Goal: Task Accomplishment & Management: Use online tool/utility

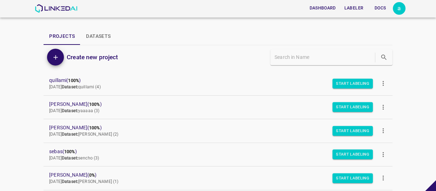
scroll to position [196, 0]
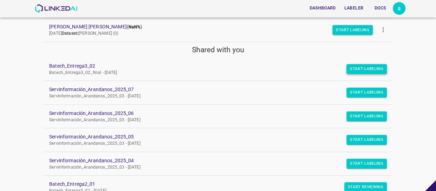
click at [377, 66] on button "Start Labeling" at bounding box center [366, 69] width 40 height 10
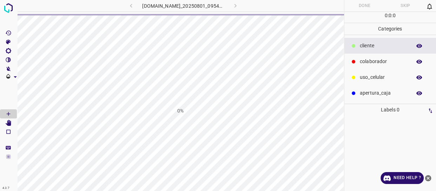
click at [427, 177] on icon "close-help" at bounding box center [427, 178] width 7 height 7
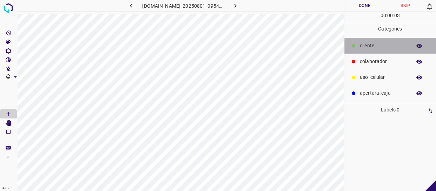
click at [395, 46] on p "​​cliente" at bounding box center [383, 45] width 48 height 7
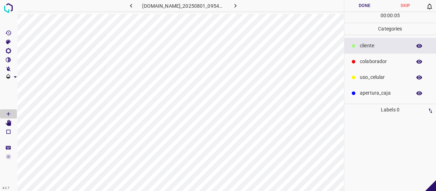
drag, startPoint x: 393, startPoint y: 60, endPoint x: 348, endPoint y: 82, distance: 49.7
click at [393, 60] on p "colaborador" at bounding box center [383, 61] width 48 height 7
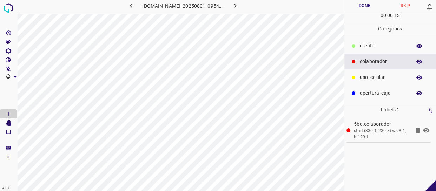
click at [370, 4] on button "Done" at bounding box center [364, 6] width 41 height 12
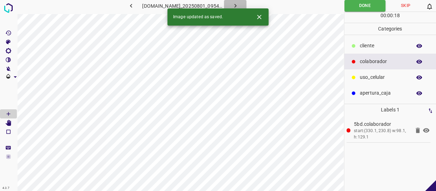
click at [235, 2] on button "button" at bounding box center [235, 6] width 22 height 12
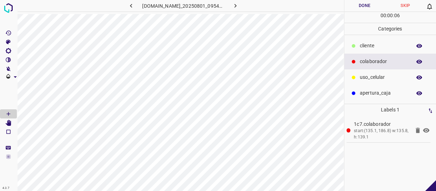
click at [365, 3] on button "Done" at bounding box center [364, 6] width 41 height 12
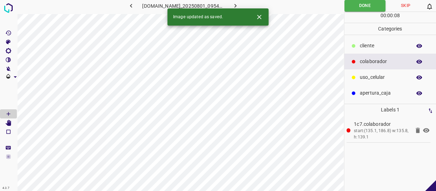
click at [237, 4] on icon "button" at bounding box center [234, 5] width 7 height 7
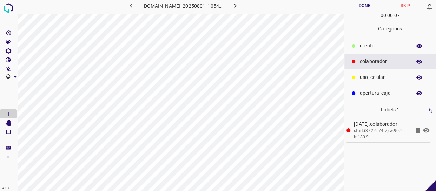
click at [375, 6] on button "Done" at bounding box center [364, 6] width 41 height 12
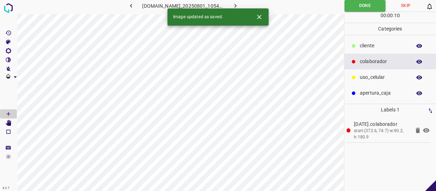
click at [234, 7] on button "button" at bounding box center [235, 6] width 22 height 12
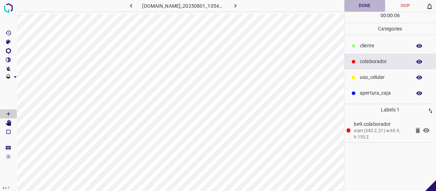
click at [370, 4] on button "Done" at bounding box center [364, 6] width 41 height 12
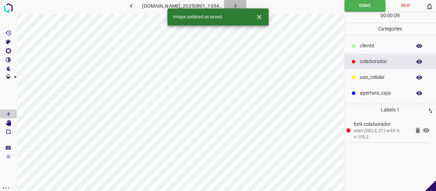
click at [239, 3] on icon "button" at bounding box center [234, 5] width 7 height 7
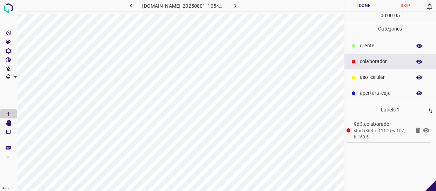
click at [366, 7] on button "Done" at bounding box center [364, 6] width 41 height 12
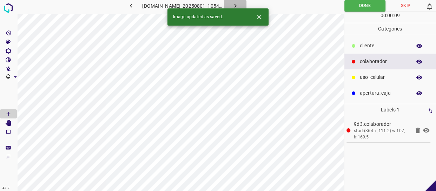
click at [242, 1] on button "button" at bounding box center [235, 6] width 22 height 12
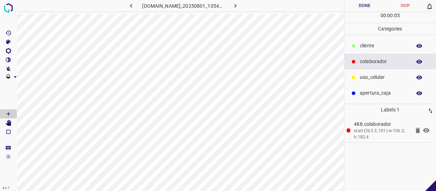
click at [367, 4] on button "Done" at bounding box center [364, 6] width 41 height 12
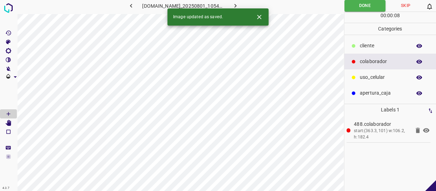
click at [239, 4] on icon "button" at bounding box center [234, 5] width 7 height 7
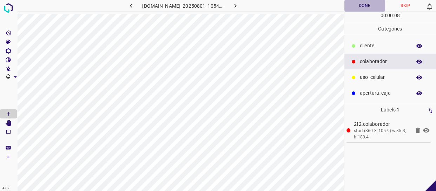
click at [367, 5] on button "Done" at bounding box center [364, 6] width 41 height 12
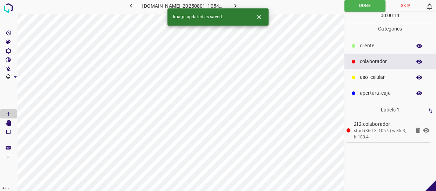
click at [236, 5] on icon "button" at bounding box center [235, 6] width 2 height 4
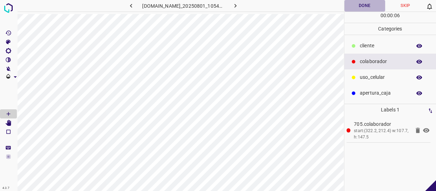
click at [365, 5] on button "Done" at bounding box center [364, 6] width 41 height 12
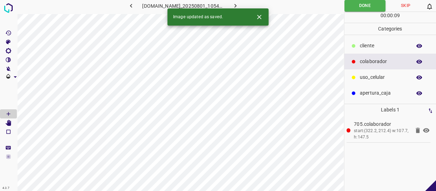
click at [239, 4] on icon "button" at bounding box center [234, 5] width 7 height 7
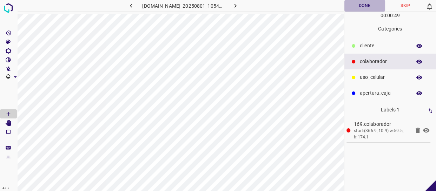
click at [364, 8] on button "Done" at bounding box center [364, 6] width 41 height 12
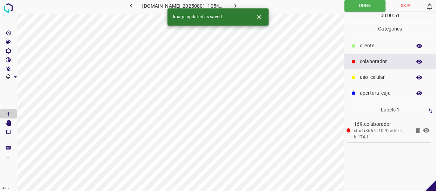
click at [236, 7] on icon "button" at bounding box center [234, 5] width 7 height 7
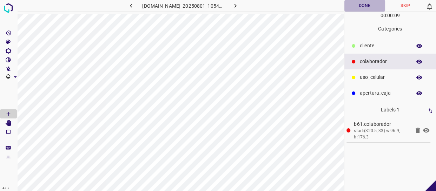
click at [355, 8] on button "Done" at bounding box center [364, 6] width 41 height 12
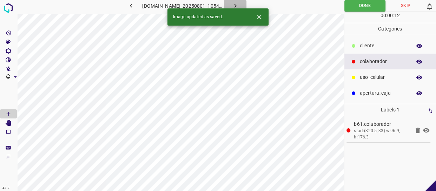
click at [238, 6] on icon "button" at bounding box center [234, 5] width 7 height 7
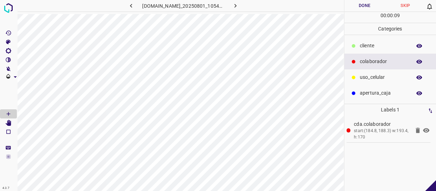
click at [365, 8] on button "Done" at bounding box center [364, 6] width 41 height 12
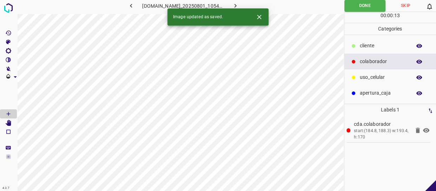
click at [239, 4] on icon "button" at bounding box center [234, 5] width 7 height 7
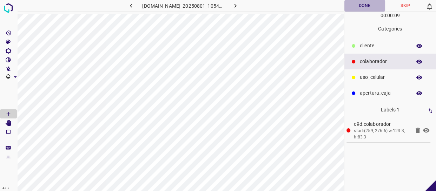
click at [374, 2] on button "Done" at bounding box center [364, 6] width 41 height 12
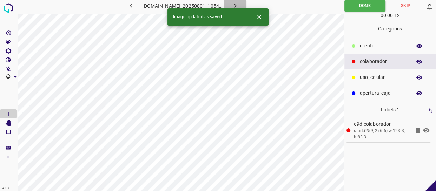
click at [236, 6] on icon "button" at bounding box center [234, 5] width 7 height 7
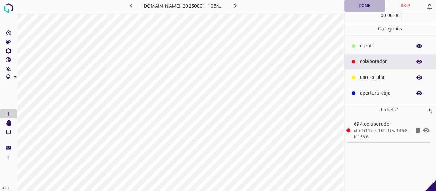
click at [363, 11] on button "Done" at bounding box center [364, 6] width 41 height 12
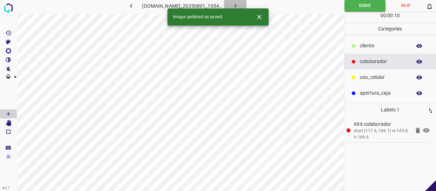
click at [239, 1] on button "button" at bounding box center [235, 6] width 22 height 12
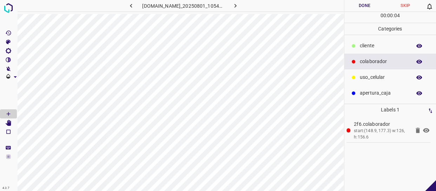
click at [382, 46] on p "​​cliente" at bounding box center [383, 45] width 48 height 7
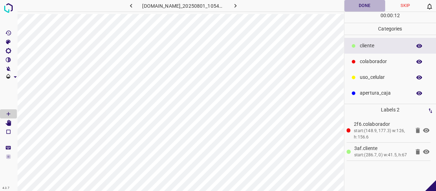
click at [366, 9] on button "Done" at bounding box center [364, 6] width 41 height 12
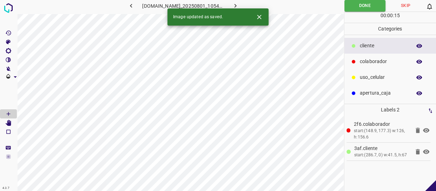
click at [238, 6] on icon "button" at bounding box center [234, 5] width 7 height 7
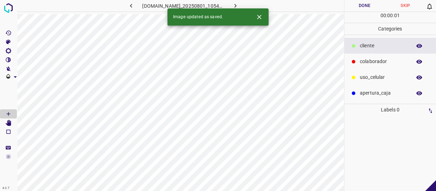
drag, startPoint x: 385, startPoint y: 60, endPoint x: 356, endPoint y: 63, distance: 29.3
click at [383, 60] on p "colaborador" at bounding box center [383, 61] width 48 height 7
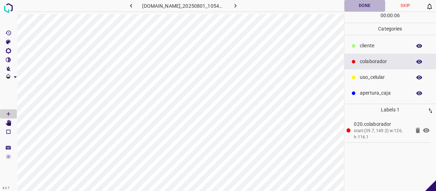
drag, startPoint x: 368, startPoint y: 5, endPoint x: 267, endPoint y: 0, distance: 101.1
click at [367, 5] on button "Done" at bounding box center [364, 6] width 41 height 12
click at [235, 2] on button "button" at bounding box center [235, 6] width 22 height 12
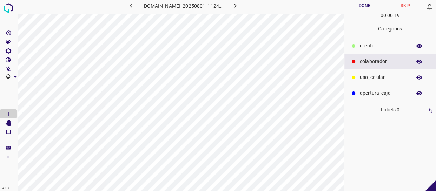
click at [371, 49] on div "​​cliente" at bounding box center [390, 46] width 92 height 16
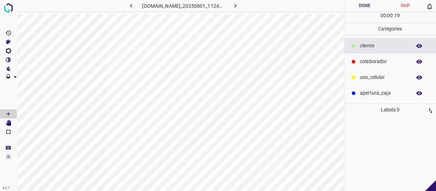
click at [370, 55] on div "colaborador" at bounding box center [390, 62] width 92 height 16
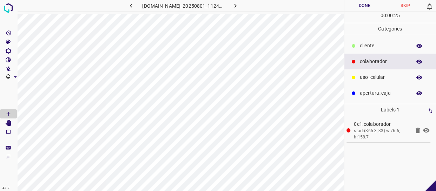
click at [379, 83] on div "uso_celular" at bounding box center [390, 77] width 92 height 16
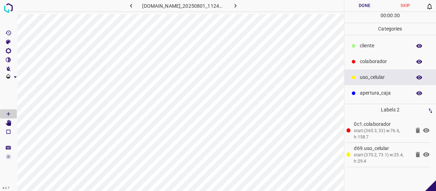
click at [357, 6] on button "Done" at bounding box center [364, 6] width 41 height 12
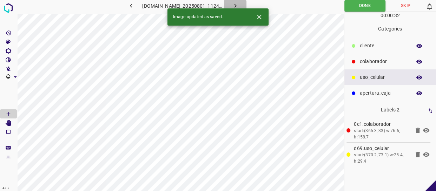
click at [239, 5] on icon "button" at bounding box center [234, 5] width 7 height 7
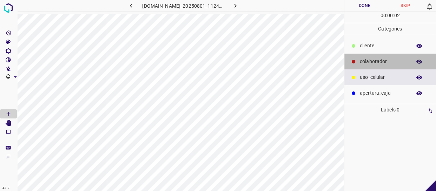
drag, startPoint x: 375, startPoint y: 62, endPoint x: 347, endPoint y: 66, distance: 28.0
click at [373, 62] on p "colaborador" at bounding box center [383, 61] width 48 height 7
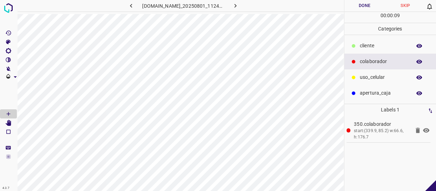
click at [369, 6] on button "Done" at bounding box center [364, 6] width 41 height 12
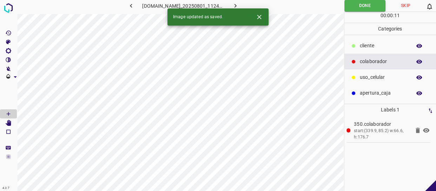
click at [238, 4] on icon "button" at bounding box center [234, 5] width 7 height 7
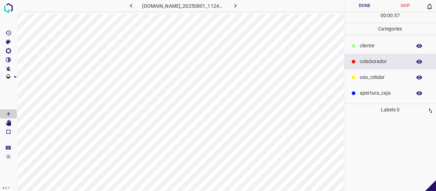
drag, startPoint x: 374, startPoint y: 58, endPoint x: 349, endPoint y: 71, distance: 27.6
click at [373, 59] on p "colaborador" at bounding box center [383, 61] width 48 height 7
click at [368, 9] on button "Done" at bounding box center [364, 6] width 41 height 12
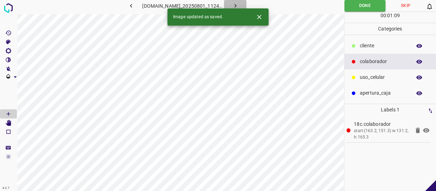
click at [237, 3] on icon "button" at bounding box center [234, 5] width 7 height 7
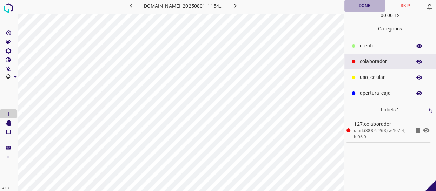
click at [364, 3] on button "Done" at bounding box center [364, 6] width 41 height 12
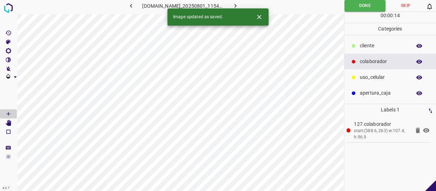
click at [235, 1] on button "button" at bounding box center [235, 6] width 22 height 12
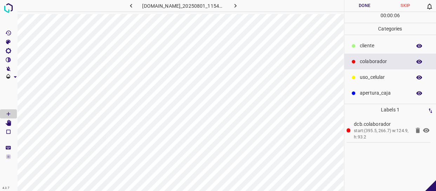
click at [360, 4] on button "Done" at bounding box center [364, 6] width 41 height 12
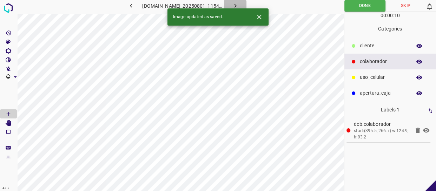
click at [241, 0] on button "button" at bounding box center [235, 6] width 22 height 12
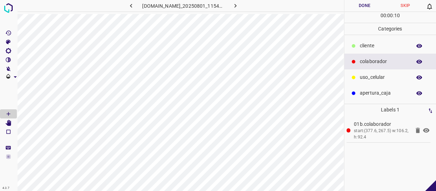
click at [353, 6] on button "Done" at bounding box center [364, 6] width 41 height 12
click at [239, 2] on icon "button" at bounding box center [234, 5] width 7 height 7
click at [379, 46] on p "​​cliente" at bounding box center [383, 45] width 48 height 7
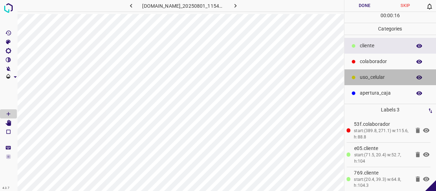
drag, startPoint x: 382, startPoint y: 77, endPoint x: 344, endPoint y: 75, distance: 38.3
click at [382, 77] on p "uso_celular" at bounding box center [383, 77] width 48 height 7
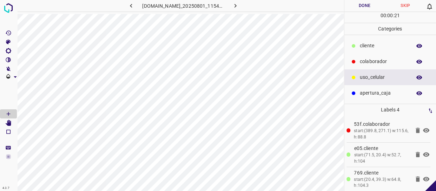
click at [373, 9] on button "Done" at bounding box center [364, 6] width 41 height 12
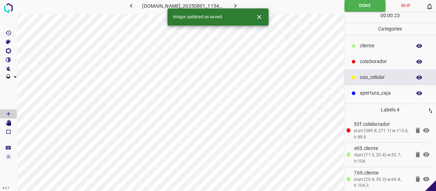
click at [238, 4] on icon "button" at bounding box center [234, 5] width 7 height 7
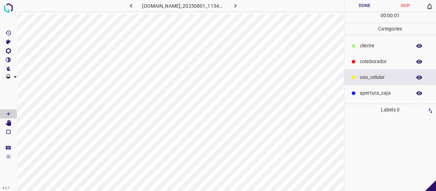
click at [380, 59] on p "colaborador" at bounding box center [383, 61] width 48 height 7
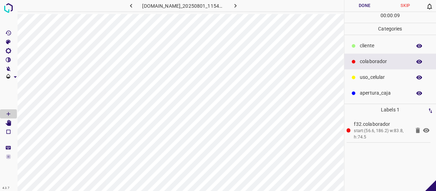
click at [367, 4] on button "Done" at bounding box center [364, 6] width 41 height 12
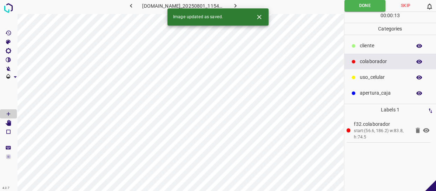
click at [242, 1] on button "button" at bounding box center [235, 6] width 22 height 12
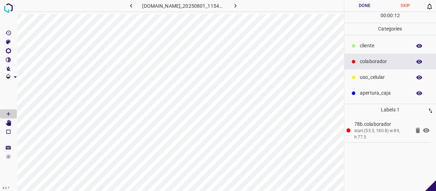
click at [377, 48] on p "​​cliente" at bounding box center [383, 45] width 48 height 7
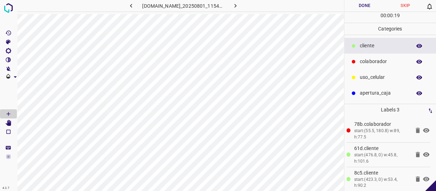
drag, startPoint x: 386, startPoint y: 77, endPoint x: 363, endPoint y: 80, distance: 23.0
click at [386, 77] on p "uso_celular" at bounding box center [383, 77] width 48 height 7
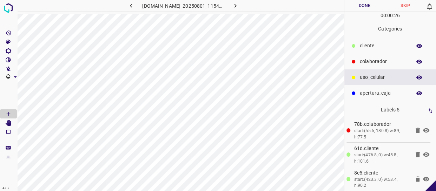
click at [360, 9] on button "Done" at bounding box center [364, 6] width 41 height 12
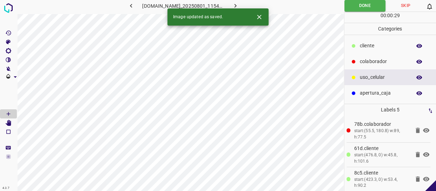
click at [239, 6] on icon "button" at bounding box center [234, 5] width 7 height 7
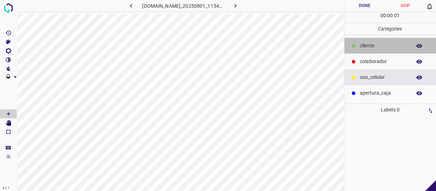
drag, startPoint x: 373, startPoint y: 46, endPoint x: 354, endPoint y: 46, distance: 19.3
click at [373, 46] on p "​​cliente" at bounding box center [383, 45] width 48 height 7
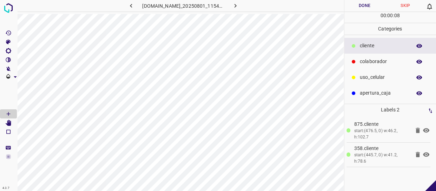
click at [393, 83] on div "uso_celular" at bounding box center [390, 77] width 92 height 16
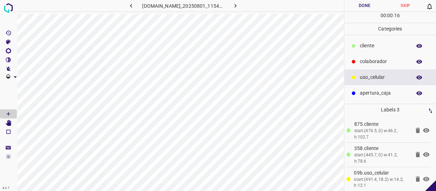
click at [380, 61] on p "colaborador" at bounding box center [383, 61] width 48 height 7
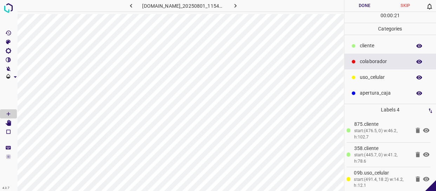
click at [364, 1] on button "Done" at bounding box center [364, 6] width 41 height 12
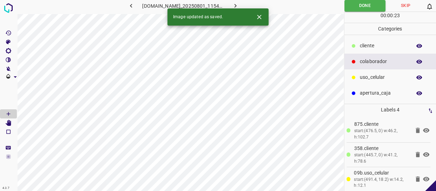
click at [239, 2] on icon "button" at bounding box center [234, 5] width 7 height 7
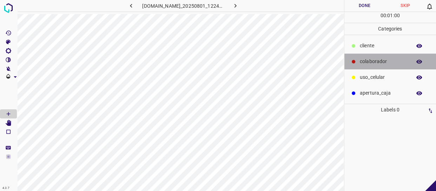
click at [370, 54] on div "colaborador" at bounding box center [390, 62] width 92 height 16
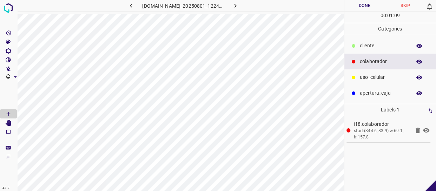
click at [379, 46] on p "​​cliente" at bounding box center [383, 45] width 48 height 7
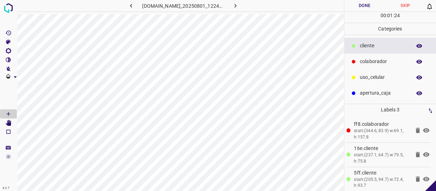
click at [376, 9] on button "Done" at bounding box center [364, 6] width 41 height 12
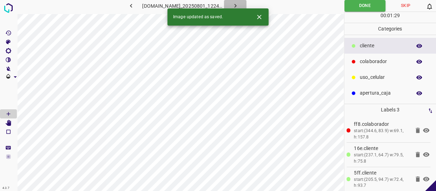
click at [238, 5] on icon "button" at bounding box center [234, 5] width 7 height 7
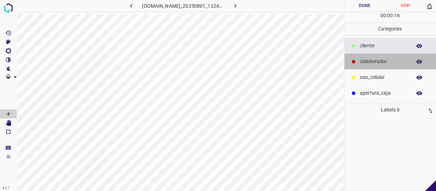
click at [358, 62] on div "colaborador" at bounding box center [390, 62] width 92 height 16
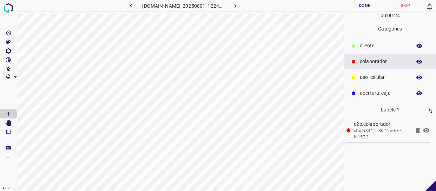
drag, startPoint x: 388, startPoint y: 52, endPoint x: 380, endPoint y: 53, distance: 8.1
click at [387, 52] on div "​​cliente" at bounding box center [390, 46] width 92 height 16
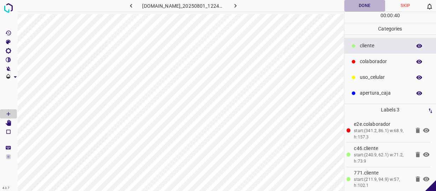
click at [360, 1] on button "Done" at bounding box center [364, 6] width 41 height 12
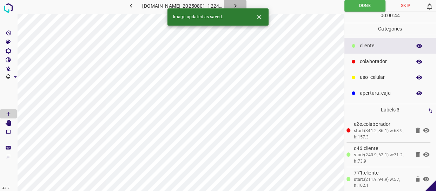
click at [239, 2] on icon "button" at bounding box center [234, 5] width 7 height 7
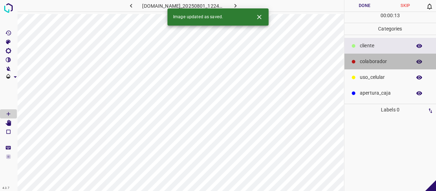
click at [373, 61] on p "colaborador" at bounding box center [383, 61] width 48 height 7
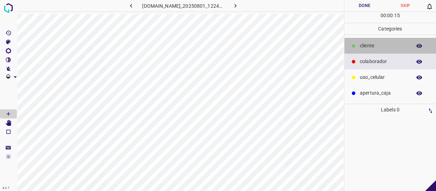
click at [378, 42] on p "​​cliente" at bounding box center [383, 45] width 48 height 7
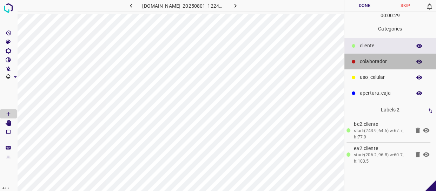
drag, startPoint x: 380, startPoint y: 62, endPoint x: 365, endPoint y: 67, distance: 16.1
click at [380, 62] on p "colaborador" at bounding box center [383, 61] width 48 height 7
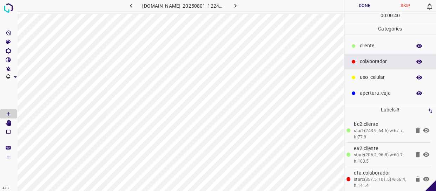
click at [362, 9] on button "Done" at bounding box center [364, 6] width 41 height 12
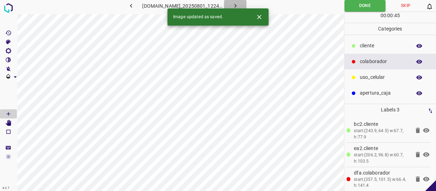
click at [236, 6] on icon "button" at bounding box center [234, 5] width 7 height 7
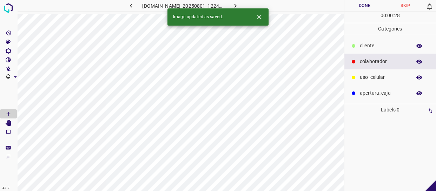
click at [375, 43] on p "​​cliente" at bounding box center [383, 45] width 48 height 7
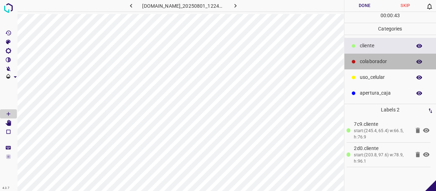
click at [389, 58] on p "colaborador" at bounding box center [383, 61] width 48 height 7
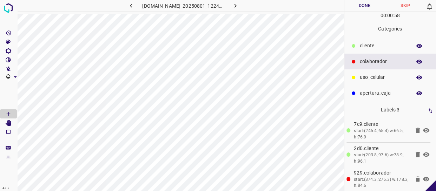
click at [236, 4] on icon "button" at bounding box center [235, 6] width 2 height 4
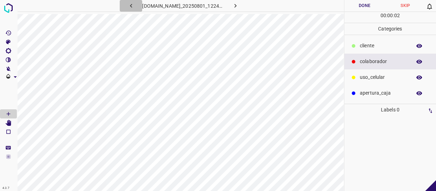
click at [127, 9] on icon "button" at bounding box center [130, 5] width 7 height 7
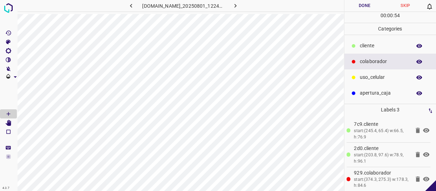
click at [356, 5] on button "Done" at bounding box center [364, 6] width 41 height 12
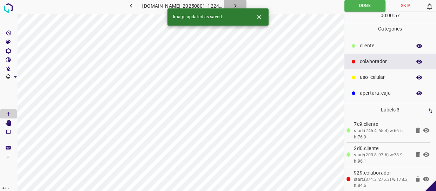
click at [241, 0] on button "button" at bounding box center [235, 6] width 22 height 12
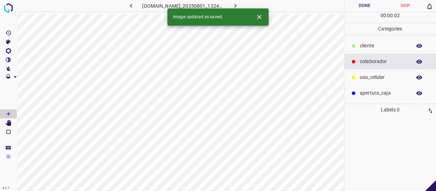
drag, startPoint x: 379, startPoint y: 63, endPoint x: 363, endPoint y: 62, distance: 16.5
click at [377, 63] on p "colaborador" at bounding box center [383, 61] width 48 height 7
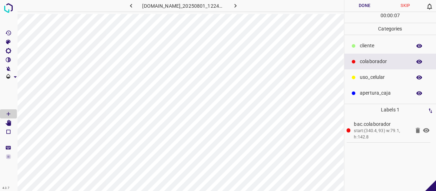
click at [369, 52] on div "​​cliente" at bounding box center [390, 46] width 92 height 16
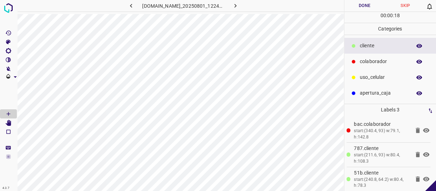
click at [366, 6] on button "Done" at bounding box center [364, 6] width 41 height 12
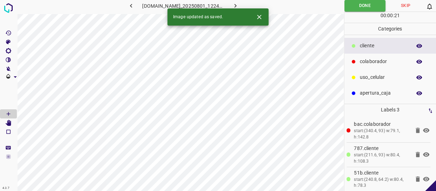
click at [239, 5] on icon "button" at bounding box center [234, 5] width 7 height 7
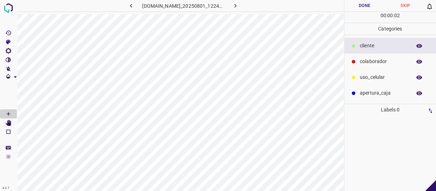
click at [374, 60] on p "colaborador" at bounding box center [383, 61] width 48 height 7
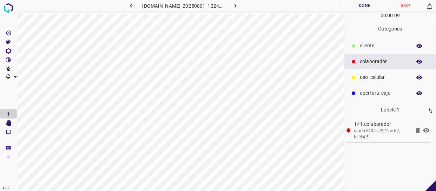
click at [371, 42] on p "​​cliente" at bounding box center [383, 45] width 48 height 7
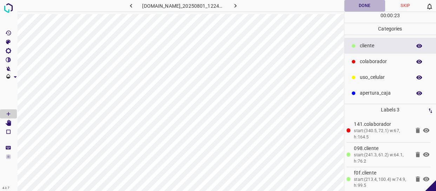
click at [366, 4] on button "Done" at bounding box center [364, 6] width 41 height 12
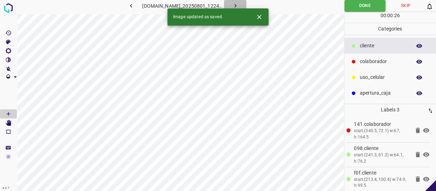
click at [237, 5] on icon "button" at bounding box center [234, 5] width 7 height 7
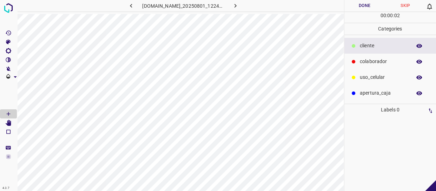
click at [373, 48] on p "​​cliente" at bounding box center [383, 45] width 48 height 7
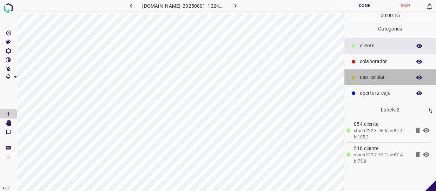
drag, startPoint x: 380, startPoint y: 72, endPoint x: 357, endPoint y: 68, distance: 23.4
click at [377, 70] on div "uso_celular" at bounding box center [390, 77] width 92 height 16
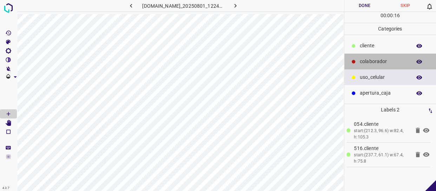
click at [375, 62] on p "colaborador" at bounding box center [383, 61] width 48 height 7
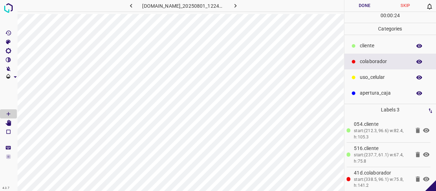
click at [373, 11] on button "Done" at bounding box center [364, 6] width 41 height 12
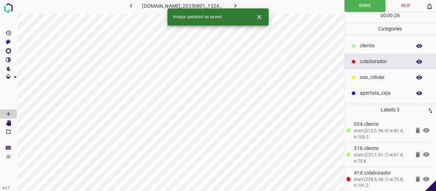
click at [239, 4] on icon "button" at bounding box center [234, 5] width 7 height 7
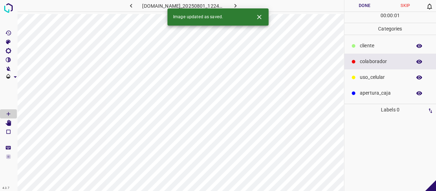
click at [376, 49] on p "​​cliente" at bounding box center [383, 45] width 48 height 7
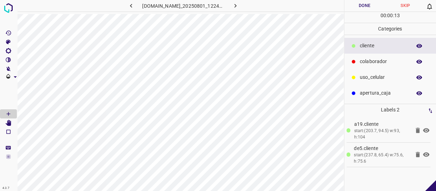
click at [384, 59] on p "colaborador" at bounding box center [383, 61] width 48 height 7
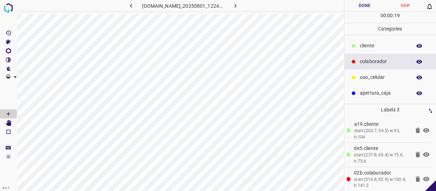
click at [363, 8] on button "Done" at bounding box center [364, 6] width 41 height 12
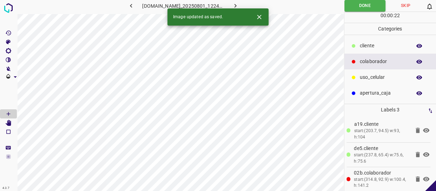
click at [236, 5] on icon "button" at bounding box center [235, 6] width 2 height 4
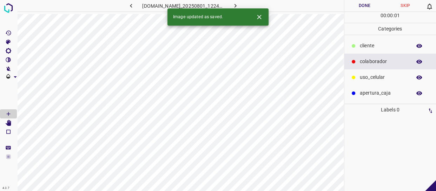
click at [364, 63] on p "colaborador" at bounding box center [383, 61] width 48 height 7
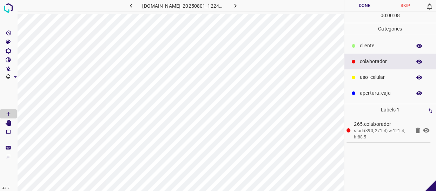
click at [386, 42] on p "​​cliente" at bounding box center [383, 45] width 48 height 7
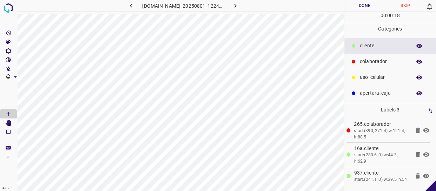
click at [367, 7] on button "Done" at bounding box center [364, 6] width 41 height 12
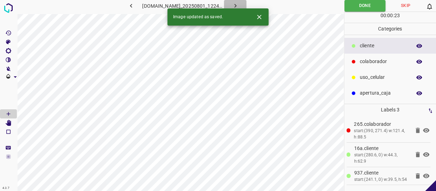
click at [239, 4] on icon "button" at bounding box center [234, 5] width 7 height 7
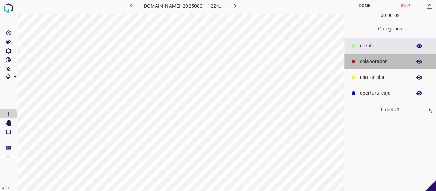
click at [363, 58] on p "colaborador" at bounding box center [383, 61] width 48 height 7
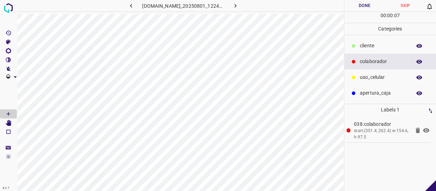
click at [366, 9] on button "Done" at bounding box center [364, 6] width 41 height 12
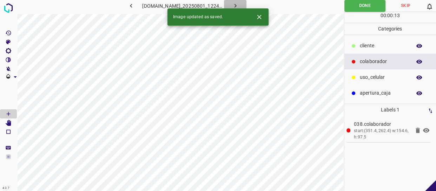
click at [243, 4] on button "button" at bounding box center [235, 6] width 22 height 12
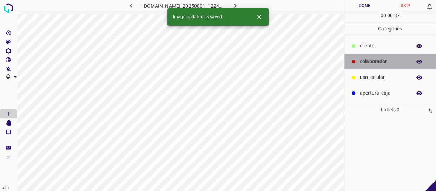
click at [386, 59] on p "colaborador" at bounding box center [383, 61] width 48 height 7
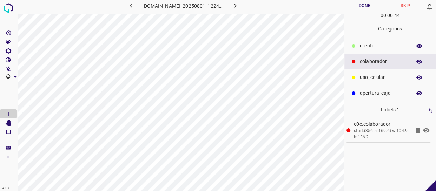
click at [373, 8] on button "Done" at bounding box center [364, 6] width 41 height 12
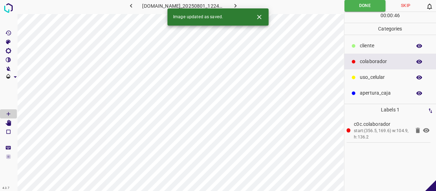
click at [236, 6] on icon "button" at bounding box center [235, 6] width 2 height 4
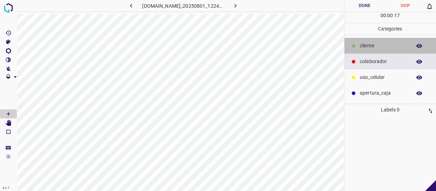
click at [382, 49] on p "​​cliente" at bounding box center [383, 45] width 48 height 7
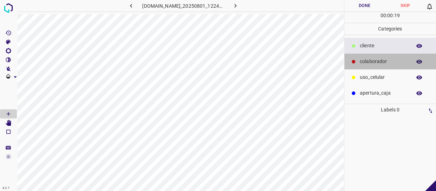
click at [375, 66] on div "colaborador" at bounding box center [390, 62] width 92 height 16
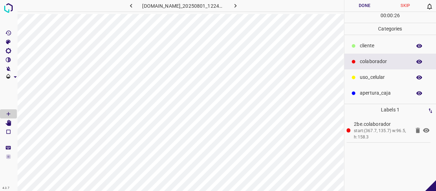
click at [374, 5] on button "Done" at bounding box center [364, 6] width 41 height 12
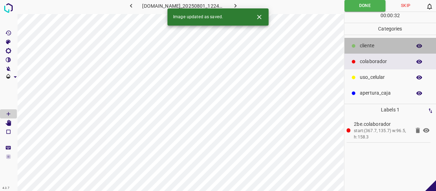
click at [376, 45] on p "​​cliente" at bounding box center [383, 45] width 48 height 7
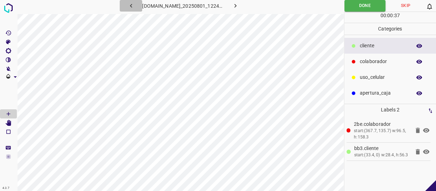
click at [129, 8] on icon "button" at bounding box center [130, 5] width 7 height 7
click at [128, 11] on button "button" at bounding box center [131, 6] width 22 height 12
click at [239, 3] on icon "button" at bounding box center [234, 5] width 7 height 7
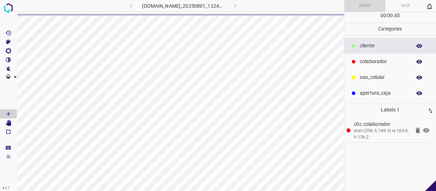
click at [242, 3] on div "[DOMAIN_NAME]_20250801_122439_000005520.jpg" at bounding box center [182, 6] width 163 height 12
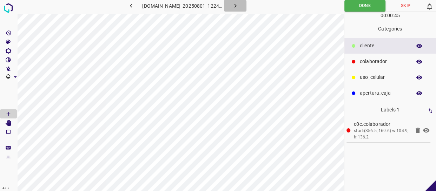
click at [239, 4] on icon "button" at bounding box center [234, 5] width 7 height 7
click at [238, 6] on icon "button" at bounding box center [234, 5] width 7 height 7
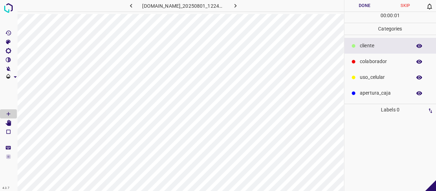
click at [376, 62] on p "colaborador" at bounding box center [383, 61] width 48 height 7
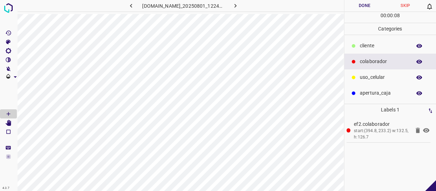
click at [368, 9] on button "Done" at bounding box center [364, 6] width 41 height 12
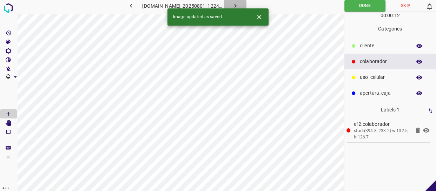
click at [243, 6] on button "button" at bounding box center [235, 6] width 22 height 12
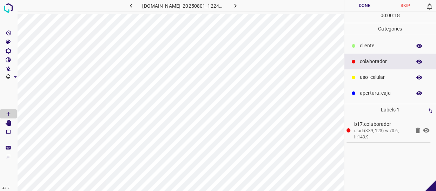
drag, startPoint x: 372, startPoint y: 47, endPoint x: 365, endPoint y: 50, distance: 7.9
click at [372, 47] on p "​​cliente" at bounding box center [383, 45] width 48 height 7
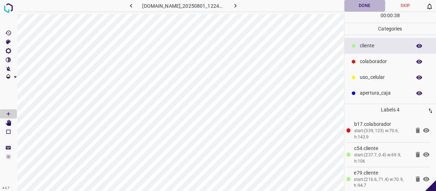
click at [374, 6] on button "Done" at bounding box center [364, 6] width 41 height 12
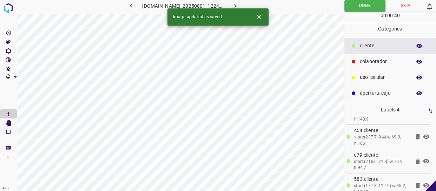
scroll to position [27, 0]
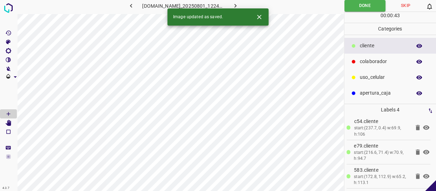
click at [236, 0] on button "button" at bounding box center [235, 6] width 22 height 12
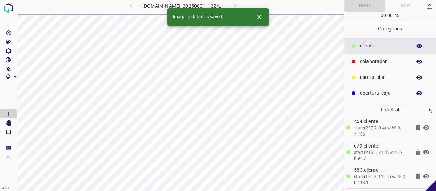
scroll to position [0, 0]
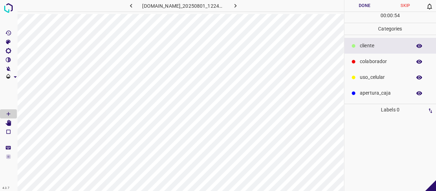
drag, startPoint x: 386, startPoint y: 67, endPoint x: 356, endPoint y: 72, distance: 31.2
click at [384, 68] on div "colaborador" at bounding box center [390, 62] width 92 height 16
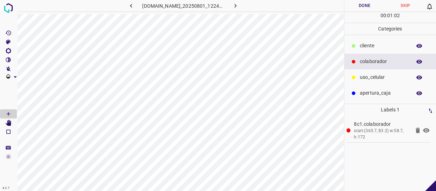
click at [379, 42] on p "​​cliente" at bounding box center [383, 45] width 48 height 7
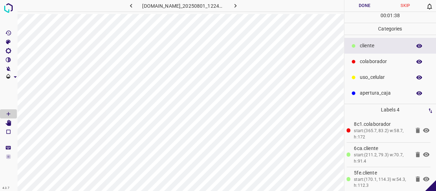
click at [363, 0] on button "Done" at bounding box center [364, 6] width 41 height 12
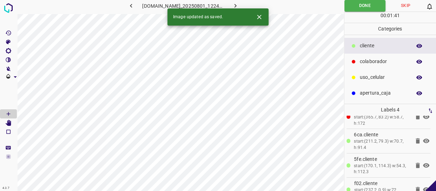
scroll to position [27, 0]
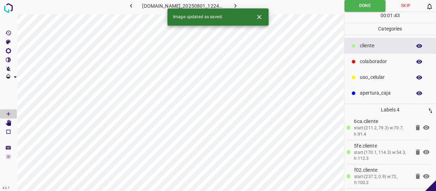
click at [234, 5] on button "button" at bounding box center [235, 6] width 22 height 12
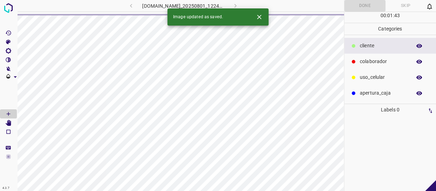
scroll to position [0, 0]
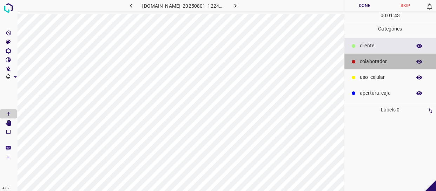
click at [373, 61] on p "colaborador" at bounding box center [383, 61] width 48 height 7
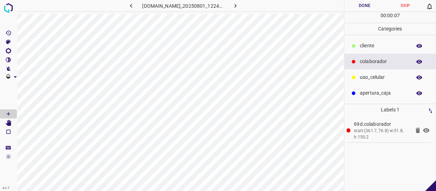
click at [382, 49] on p "​​cliente" at bounding box center [383, 45] width 48 height 7
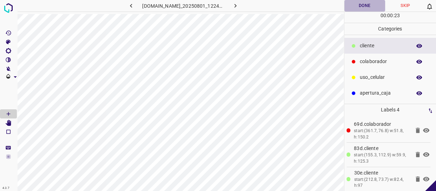
click at [367, 7] on button "Done" at bounding box center [364, 6] width 41 height 12
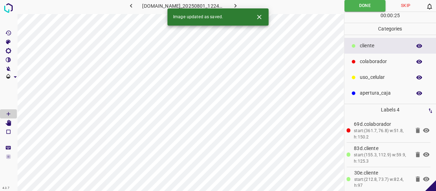
click at [235, 6] on button "button" at bounding box center [235, 6] width 22 height 12
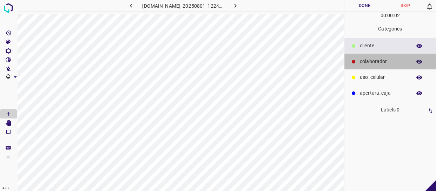
drag, startPoint x: 381, startPoint y: 67, endPoint x: 354, endPoint y: 69, distance: 26.7
click at [379, 67] on div "colaborador" at bounding box center [390, 62] width 92 height 16
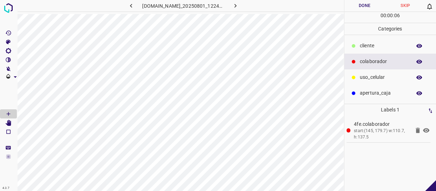
click at [394, 51] on div "​​cliente" at bounding box center [390, 46] width 92 height 16
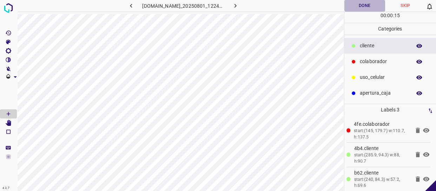
click at [371, 8] on button "Done" at bounding box center [364, 6] width 41 height 12
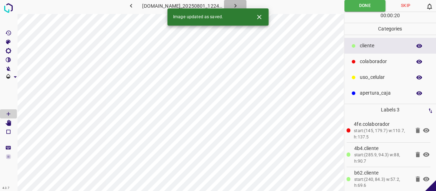
click at [239, 6] on icon "button" at bounding box center [234, 5] width 7 height 7
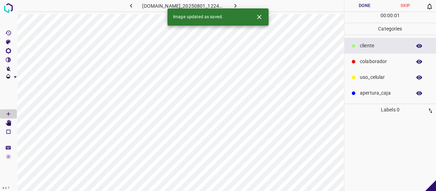
drag, startPoint x: 380, startPoint y: 66, endPoint x: 362, endPoint y: 65, distance: 18.6
click at [379, 66] on div "colaborador" at bounding box center [390, 62] width 92 height 16
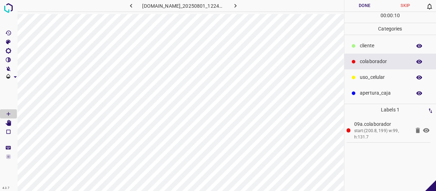
click at [392, 55] on div "colaborador" at bounding box center [390, 62] width 92 height 16
click at [384, 47] on p "​​cliente" at bounding box center [383, 45] width 48 height 7
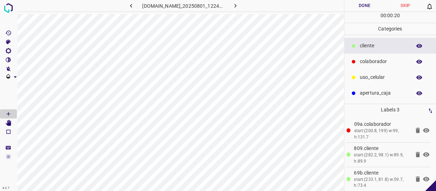
click at [373, 5] on button "Done" at bounding box center [364, 6] width 41 height 12
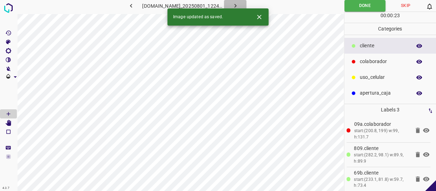
click at [235, 6] on button "button" at bounding box center [235, 6] width 22 height 12
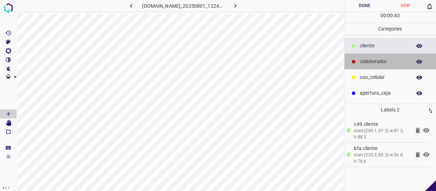
click at [379, 64] on p "colaborador" at bounding box center [383, 61] width 48 height 7
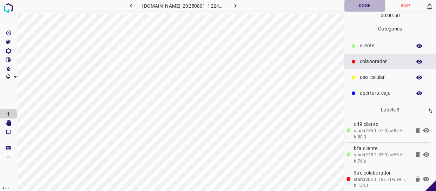
click at [372, 7] on button "Done" at bounding box center [364, 6] width 41 height 12
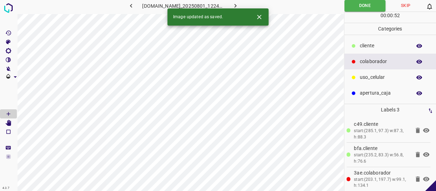
click at [236, 1] on button "button" at bounding box center [235, 6] width 22 height 12
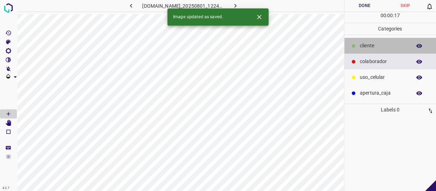
click at [376, 40] on div "​​cliente" at bounding box center [390, 46] width 92 height 16
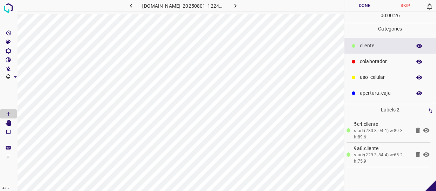
drag, startPoint x: 372, startPoint y: 64, endPoint x: 360, endPoint y: 67, distance: 12.3
click at [370, 66] on div "colaborador" at bounding box center [390, 62] width 92 height 16
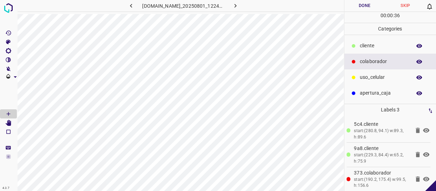
click at [360, 7] on button "Done" at bounding box center [364, 6] width 41 height 12
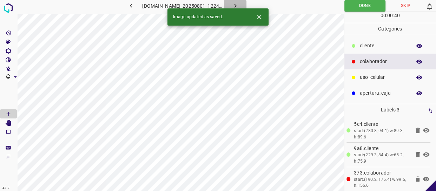
click at [239, 5] on icon "button" at bounding box center [234, 5] width 7 height 7
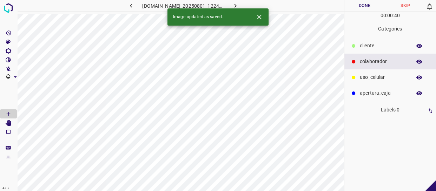
click at [359, 61] on p "colaborador" at bounding box center [383, 61] width 48 height 7
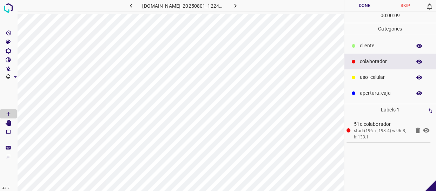
click at [373, 47] on p "​​cliente" at bounding box center [383, 45] width 48 height 7
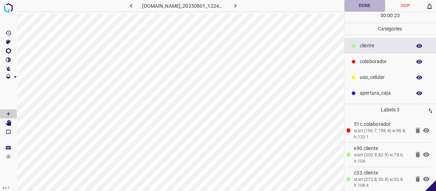
click at [368, 4] on button "Done" at bounding box center [364, 6] width 41 height 12
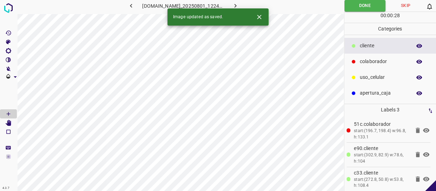
click at [239, 4] on icon "button" at bounding box center [234, 5] width 7 height 7
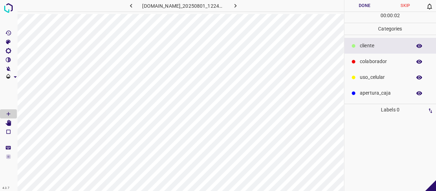
click at [375, 66] on div "colaborador" at bounding box center [390, 62] width 92 height 16
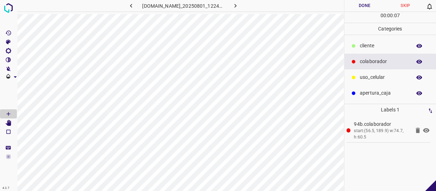
click at [361, 3] on button "Done" at bounding box center [364, 6] width 41 height 12
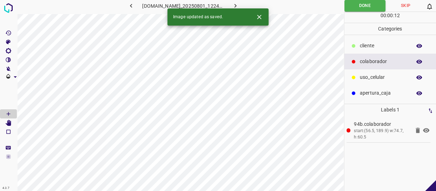
click at [239, 5] on icon "button" at bounding box center [234, 5] width 7 height 7
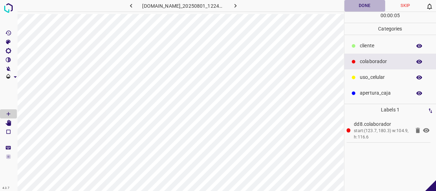
click at [361, 5] on button "Done" at bounding box center [364, 6] width 41 height 12
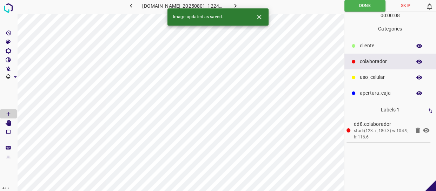
click at [235, 4] on button "button" at bounding box center [235, 6] width 22 height 12
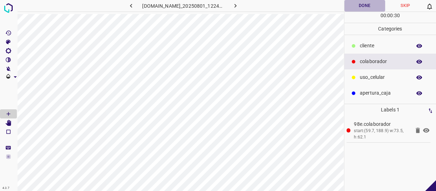
click at [365, 7] on button "Done" at bounding box center [364, 6] width 41 height 12
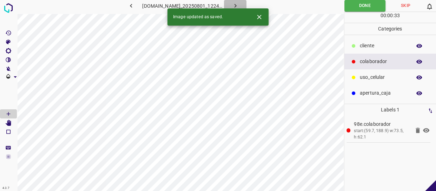
click at [239, 5] on icon "button" at bounding box center [234, 5] width 7 height 7
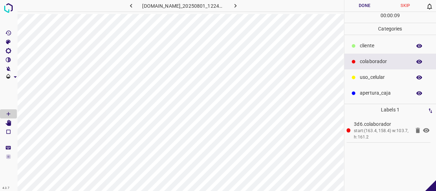
click at [378, 48] on p "​​cliente" at bounding box center [383, 45] width 48 height 7
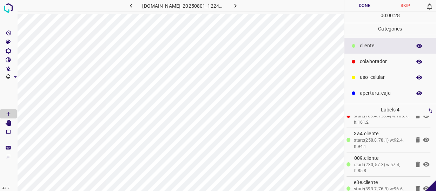
scroll to position [27, 0]
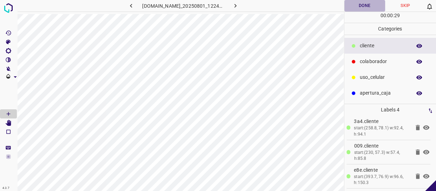
click at [375, 2] on button "Done" at bounding box center [364, 6] width 41 height 12
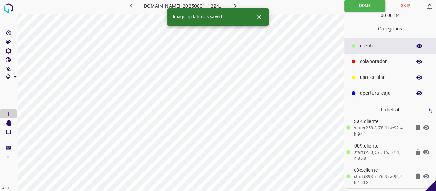
click at [238, 6] on icon "button" at bounding box center [234, 5] width 7 height 7
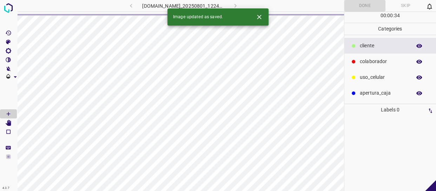
scroll to position [0, 0]
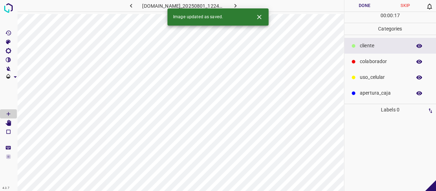
click at [374, 47] on p "​​cliente" at bounding box center [383, 45] width 48 height 7
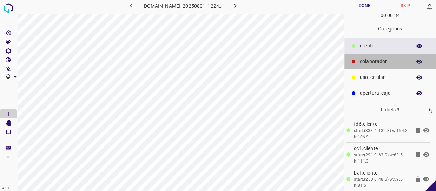
click at [381, 64] on p "colaborador" at bounding box center [383, 61] width 48 height 7
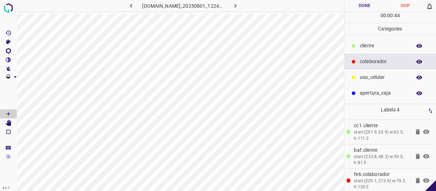
scroll to position [27, 0]
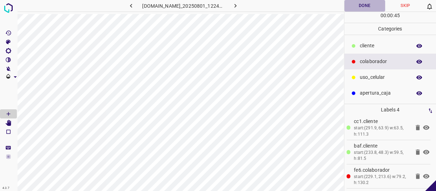
click at [360, 5] on button "Done" at bounding box center [364, 6] width 41 height 12
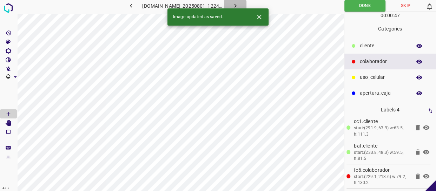
click at [239, 6] on icon "button" at bounding box center [234, 5] width 7 height 7
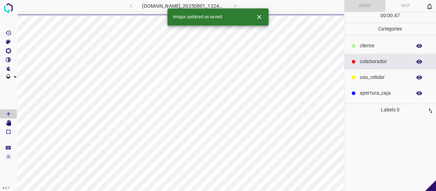
scroll to position [0, 0]
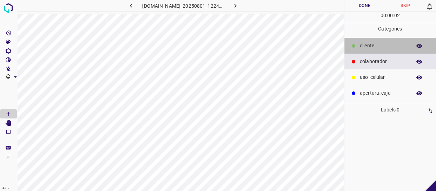
click at [387, 48] on p "​​cliente" at bounding box center [383, 45] width 48 height 7
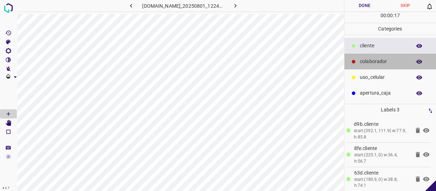
click at [373, 67] on div "colaborador" at bounding box center [390, 62] width 92 height 16
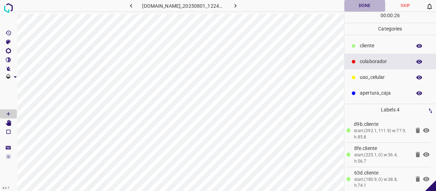
click at [363, 1] on button "Done" at bounding box center [364, 6] width 41 height 12
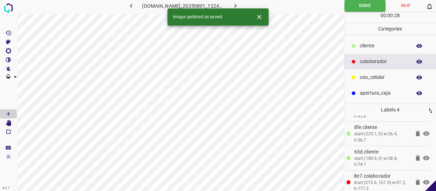
scroll to position [27, 0]
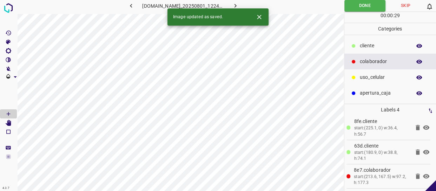
drag, startPoint x: 237, startPoint y: 3, endPoint x: 233, endPoint y: 1, distance: 4.4
click at [237, 2] on icon "button" at bounding box center [234, 5] width 7 height 7
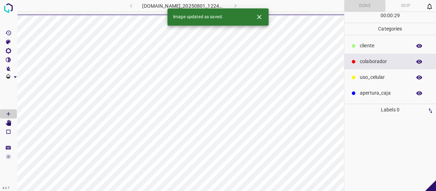
scroll to position [0, 0]
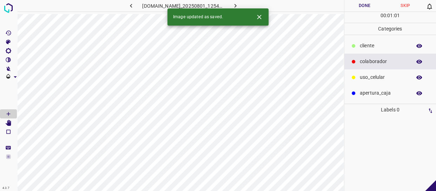
click at [390, 56] on div "colaborador" at bounding box center [390, 62] width 92 height 16
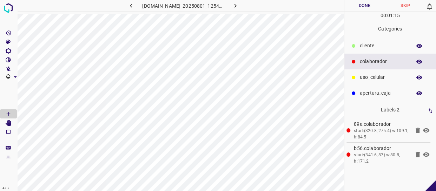
click at [369, 10] on button "Done" at bounding box center [364, 6] width 41 height 12
click at [233, 0] on button "button" at bounding box center [235, 6] width 22 height 12
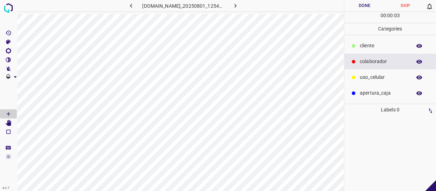
click at [356, 67] on div "colaborador" at bounding box center [390, 62] width 92 height 16
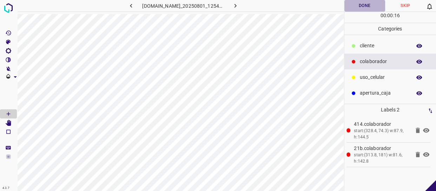
click at [373, 6] on button "Done" at bounding box center [364, 6] width 41 height 12
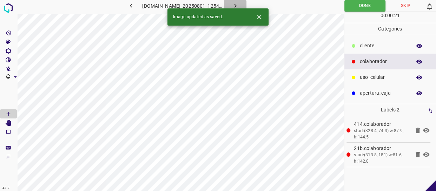
click at [234, 6] on button "button" at bounding box center [235, 6] width 22 height 12
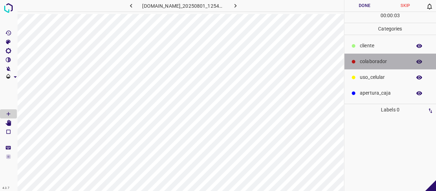
click at [375, 60] on p "colaborador" at bounding box center [383, 61] width 48 height 7
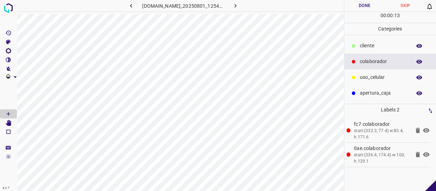
click at [369, 4] on button "Done" at bounding box center [364, 6] width 41 height 12
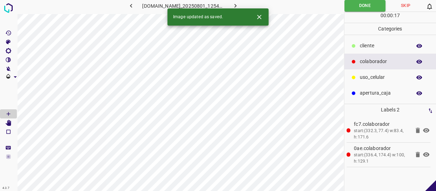
click at [238, 5] on icon "button" at bounding box center [234, 5] width 7 height 7
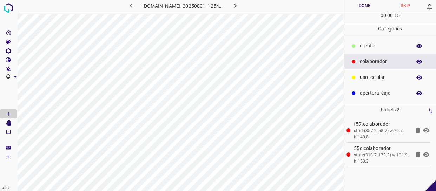
click at [365, 4] on button "Done" at bounding box center [364, 6] width 41 height 12
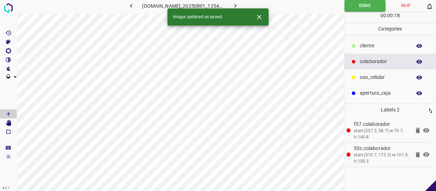
click at [239, 5] on icon "button" at bounding box center [234, 5] width 7 height 7
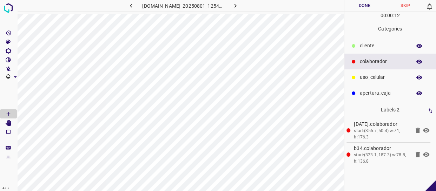
click at [364, 9] on button "Done" at bounding box center [364, 6] width 41 height 12
click at [239, 2] on icon "button" at bounding box center [234, 5] width 7 height 7
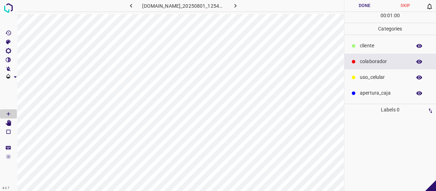
click at [375, 54] on div "colaborador" at bounding box center [390, 62] width 92 height 16
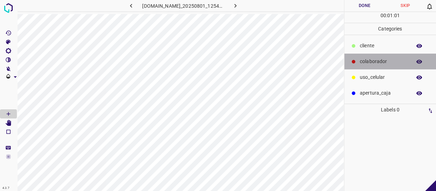
click at [379, 61] on p "colaborador" at bounding box center [383, 61] width 48 height 7
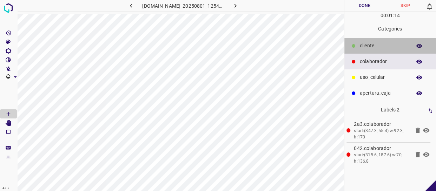
click at [386, 41] on div "​​cliente" at bounding box center [390, 46] width 92 height 16
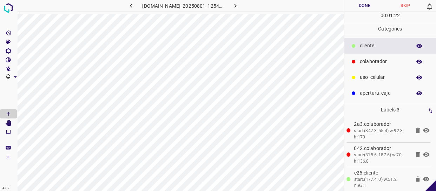
click at [375, 7] on button "Done" at bounding box center [364, 6] width 41 height 12
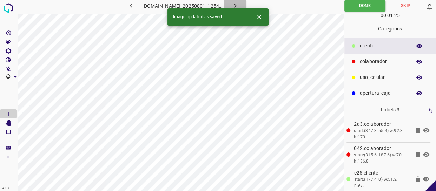
click at [239, 4] on icon "button" at bounding box center [234, 5] width 7 height 7
